Goal: Communication & Community: Participate in discussion

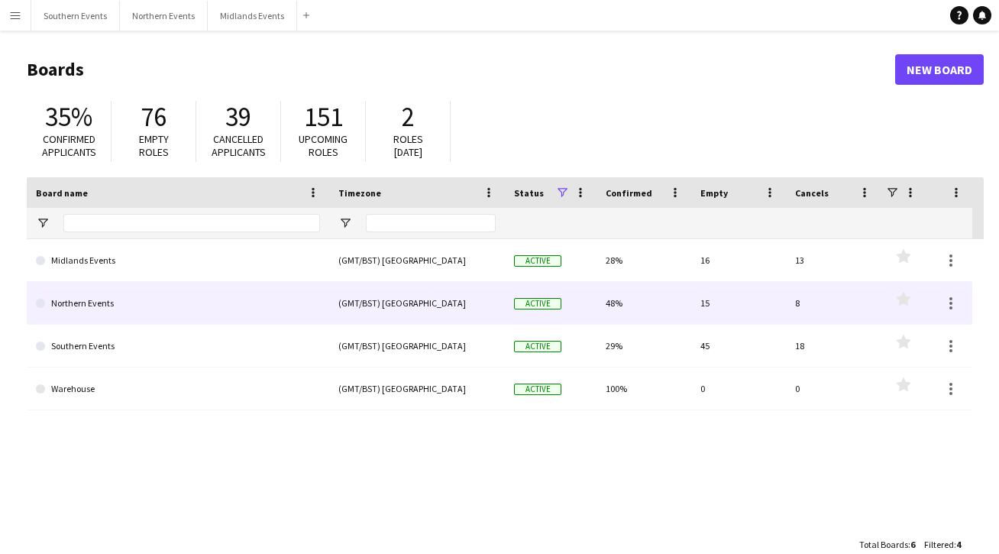
click at [77, 302] on link "Northern Events" at bounding box center [178, 303] width 284 height 43
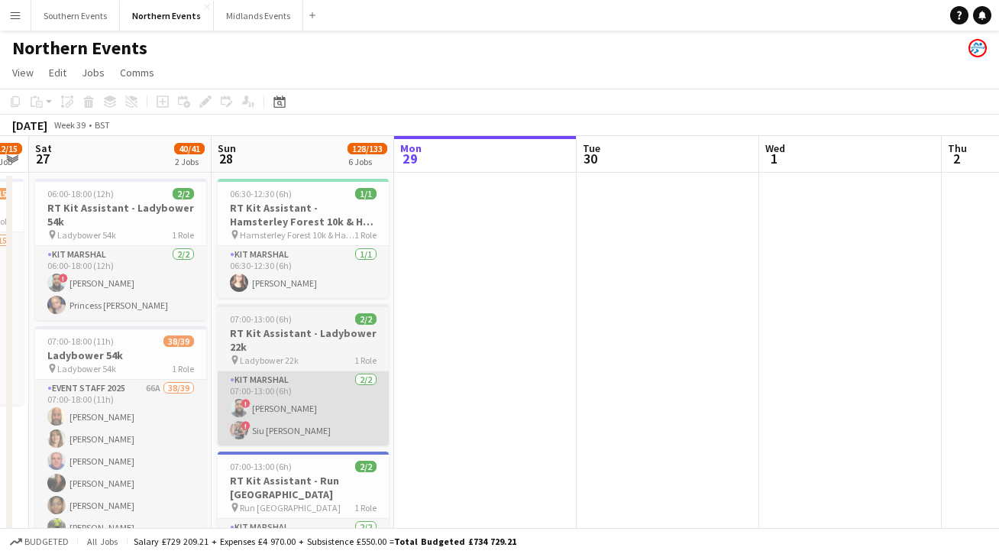
scroll to position [0, 334]
click at [293, 409] on app-card-role "Kit Marshal [DATE] 07:00-13:00 (6h) ! [PERSON_NAME] ! [PERSON_NAME] [PERSON_NAM…" at bounding box center [304, 408] width 171 height 74
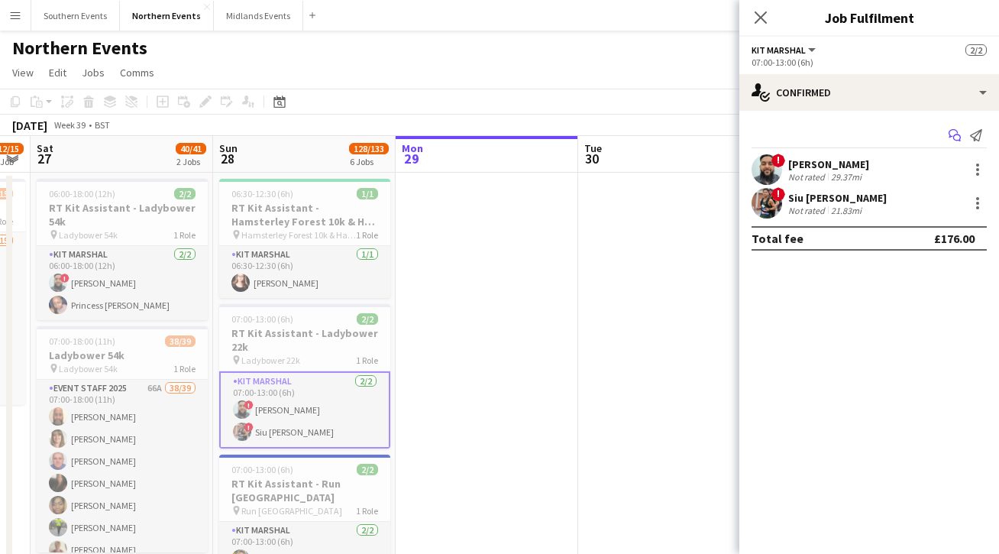
click at [955, 134] on icon "Start chat" at bounding box center [954, 135] width 12 height 12
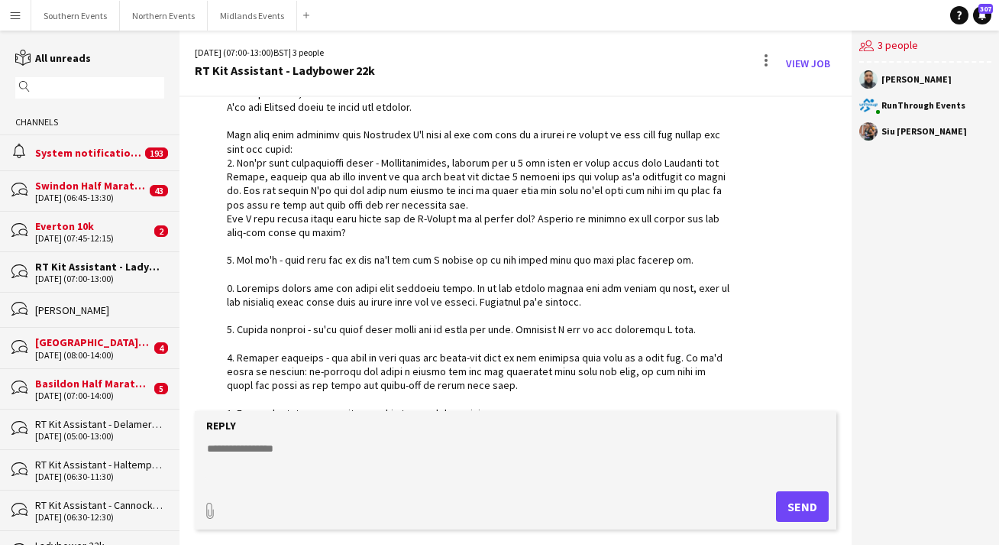
scroll to position [2792, 0]
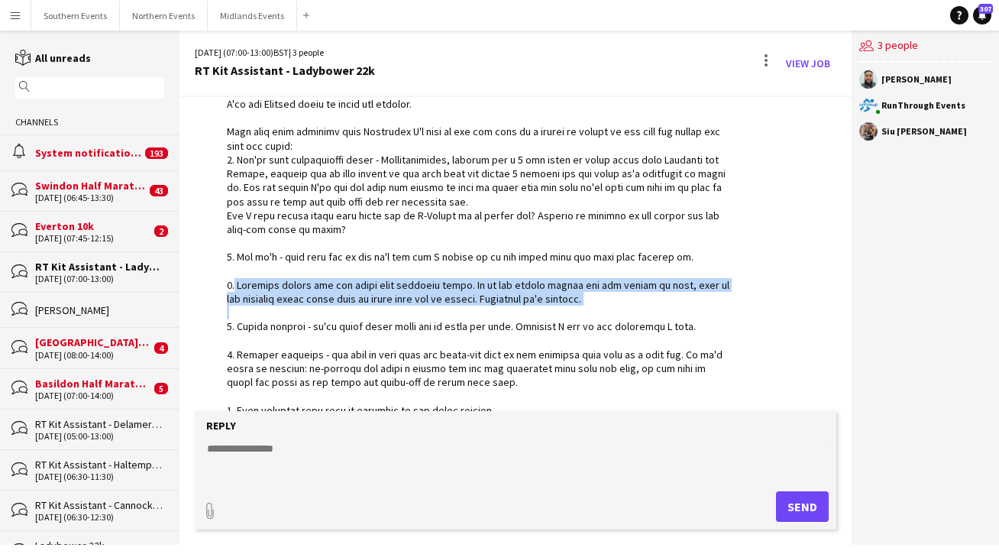
drag, startPoint x: 233, startPoint y: 249, endPoint x: 632, endPoint y: 270, distance: 399.1
click at [632, 270] on div at bounding box center [480, 250] width 506 height 334
click at [471, 254] on div at bounding box center [480, 250] width 506 height 334
drag, startPoint x: 466, startPoint y: 243, endPoint x: 596, endPoint y: 260, distance: 130.9
click at [596, 260] on div at bounding box center [480, 250] width 506 height 334
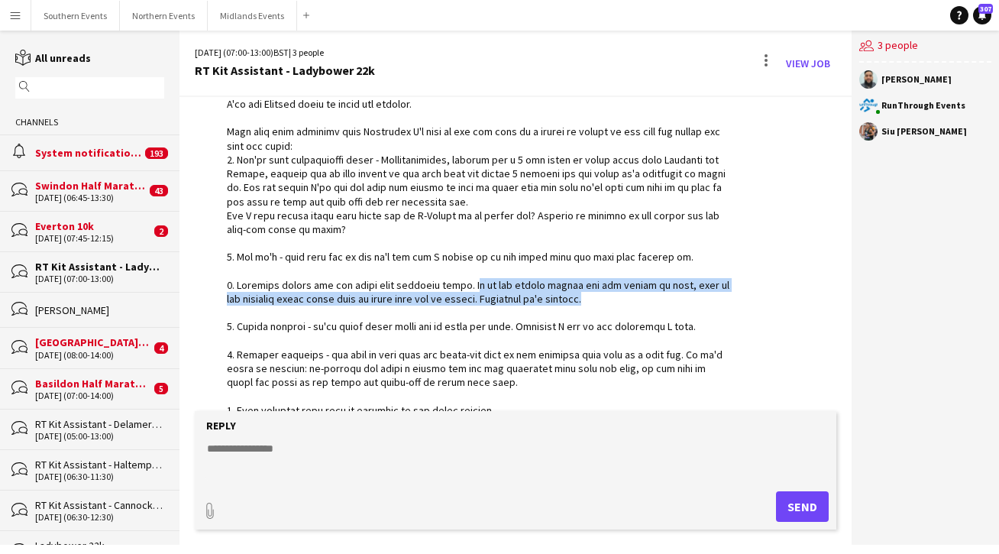
click at [596, 260] on div at bounding box center [480, 250] width 506 height 334
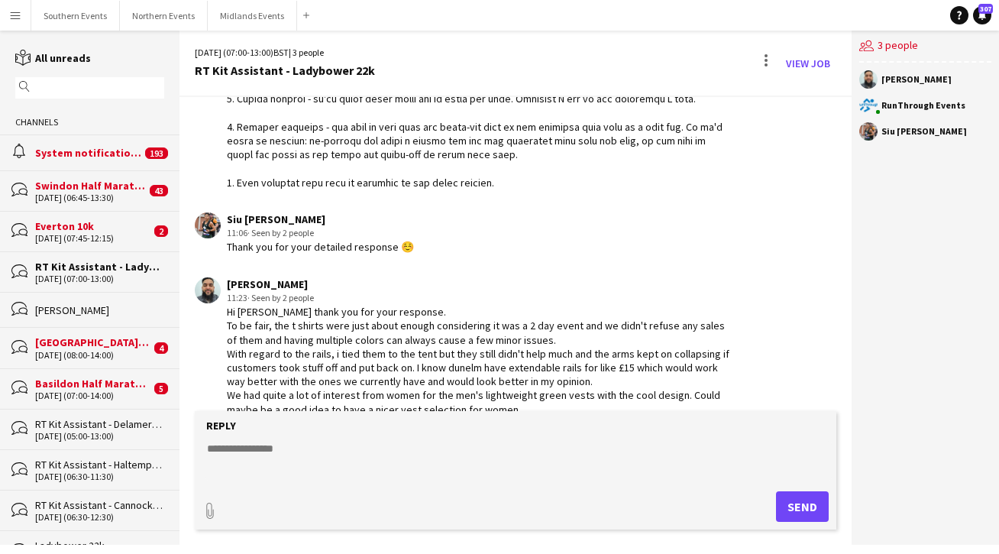
scroll to position [3030, 0]
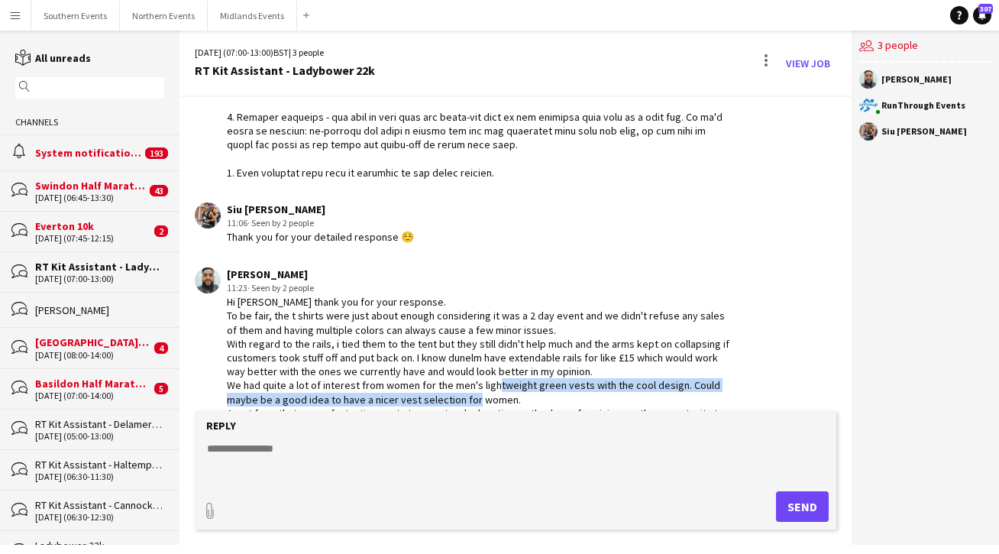
drag, startPoint x: 502, startPoint y: 358, endPoint x: 523, endPoint y: 339, distance: 28.7
click at [524, 339] on div "Hi [PERSON_NAME] thank you for your response. To be fair, the t shirts were jus…" at bounding box center [480, 364] width 506 height 139
click at [523, 339] on div "Hi [PERSON_NAME] thank you for your response. To be fair, the t shirts were jus…" at bounding box center [480, 364] width 506 height 139
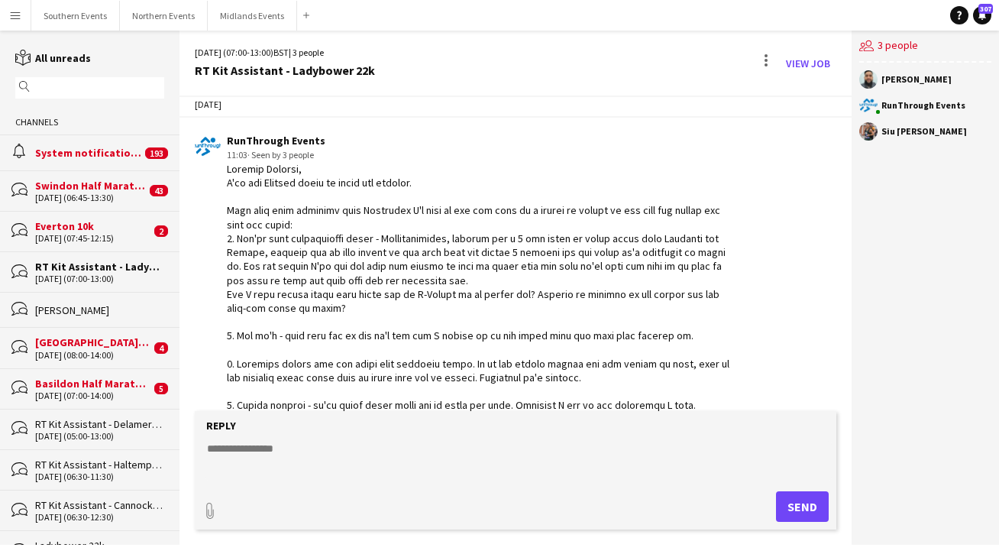
scroll to position [2716, 0]
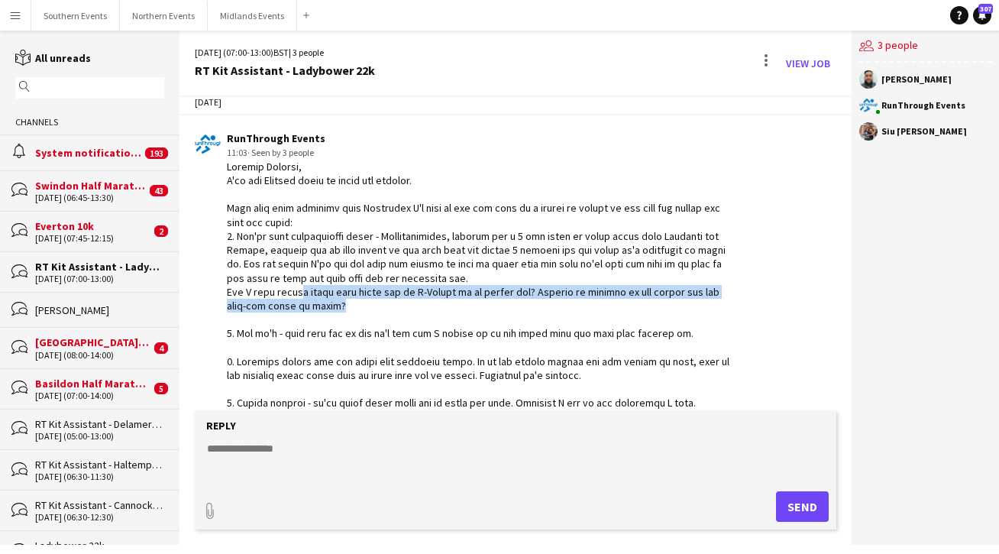
drag, startPoint x: 332, startPoint y: 260, endPoint x: 295, endPoint y: 247, distance: 39.9
click at [295, 247] on div at bounding box center [480, 327] width 506 height 334
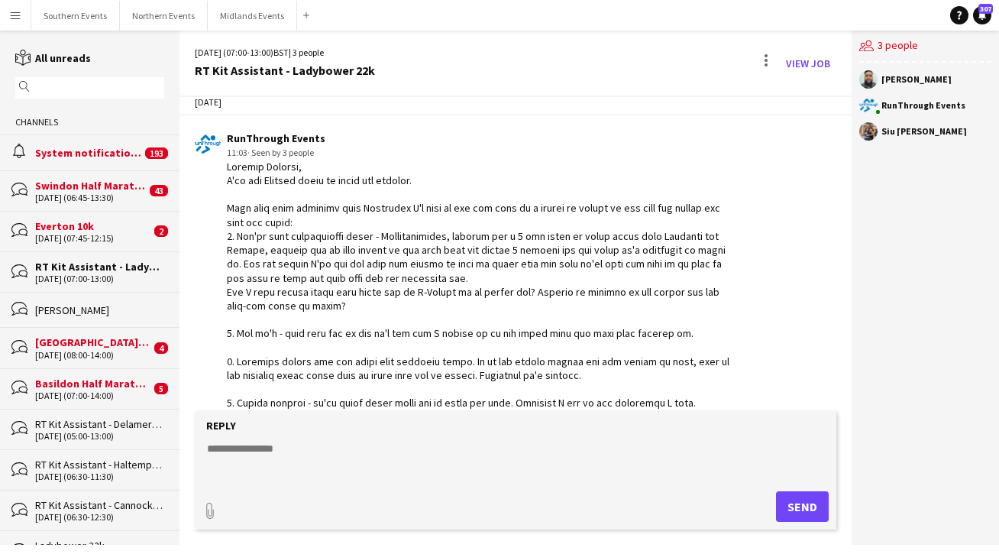
click at [360, 260] on div at bounding box center [480, 327] width 506 height 334
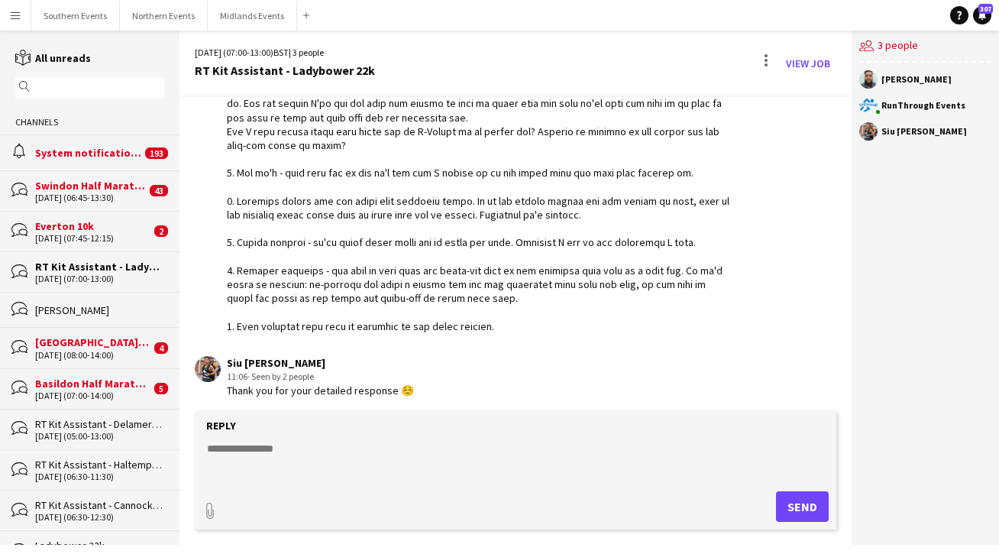
scroll to position [3030, 0]
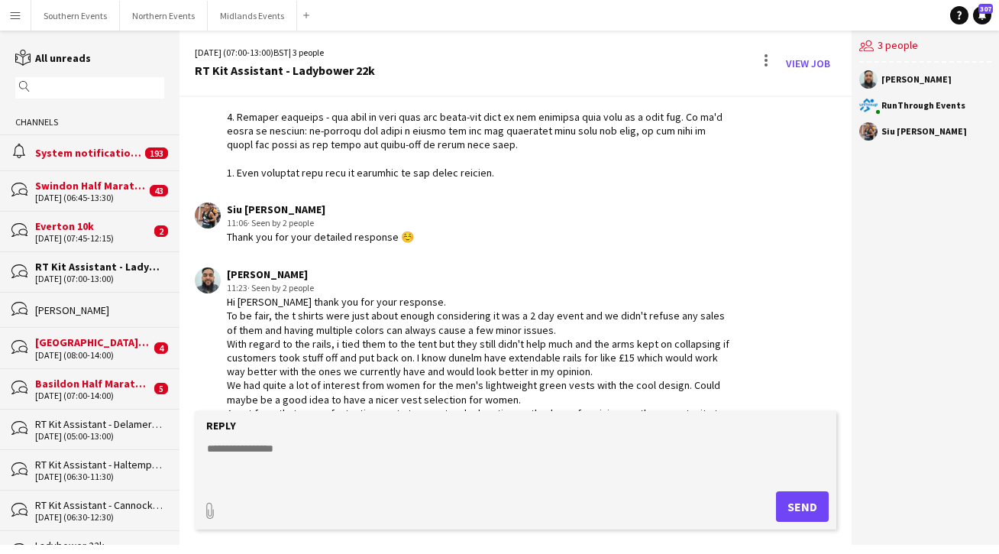
click at [260, 443] on textarea at bounding box center [518, 461] width 626 height 40
type textarea "**********"
click at [809, 515] on button "Send" at bounding box center [802, 506] width 53 height 31
